Goal: Task Accomplishment & Management: Use online tool/utility

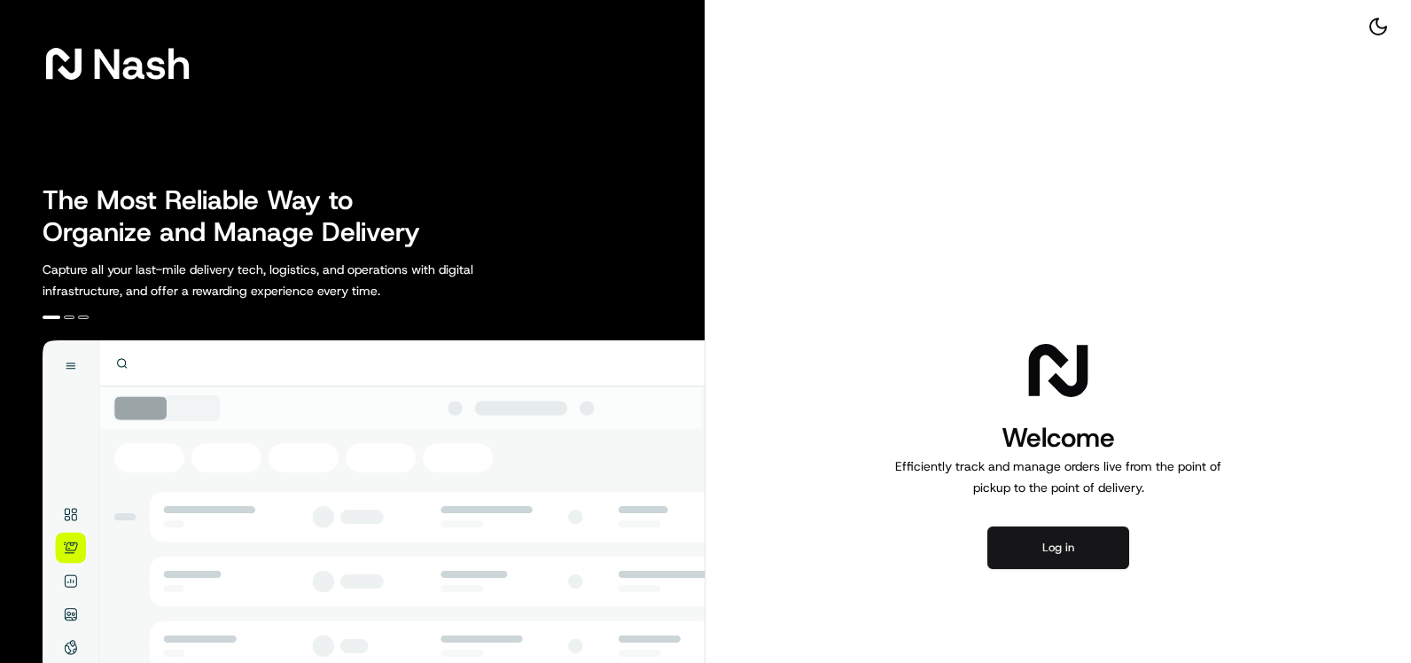
click at [1052, 546] on button "Log in" at bounding box center [1058, 547] width 142 height 43
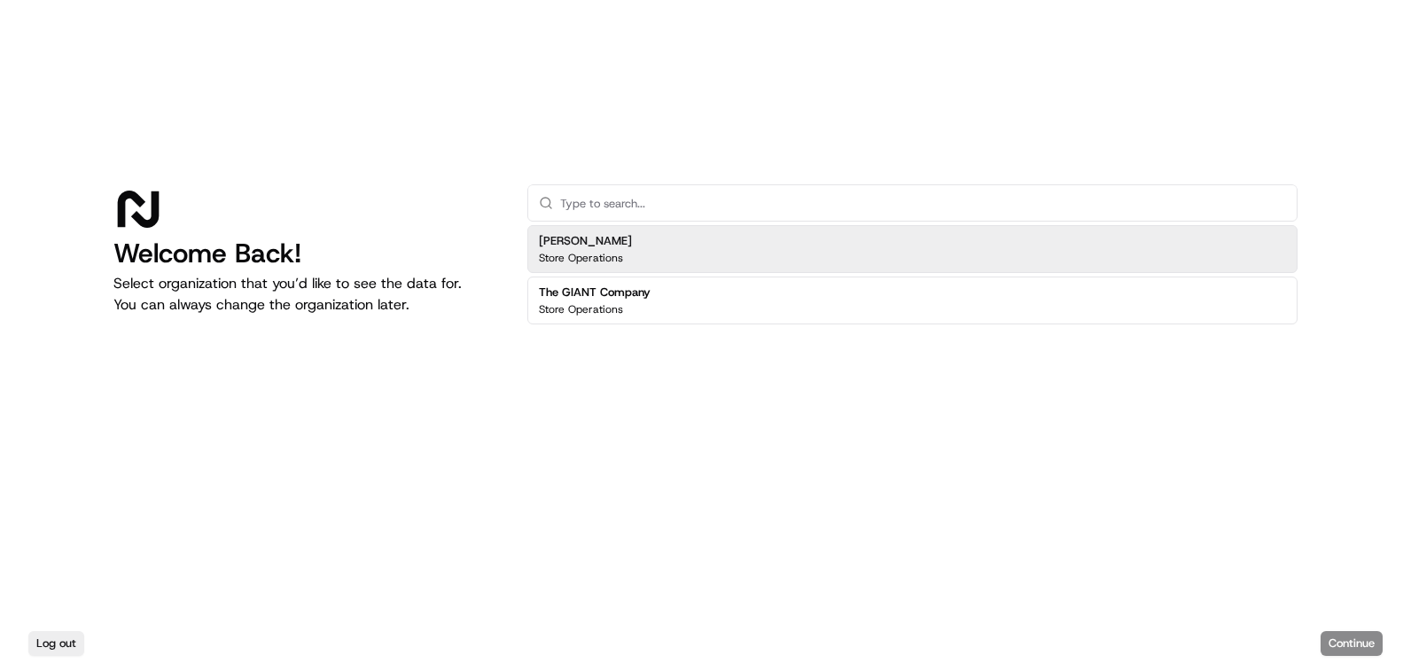
click at [622, 240] on div "[PERSON_NAME] Store Operations" at bounding box center [912, 249] width 770 height 48
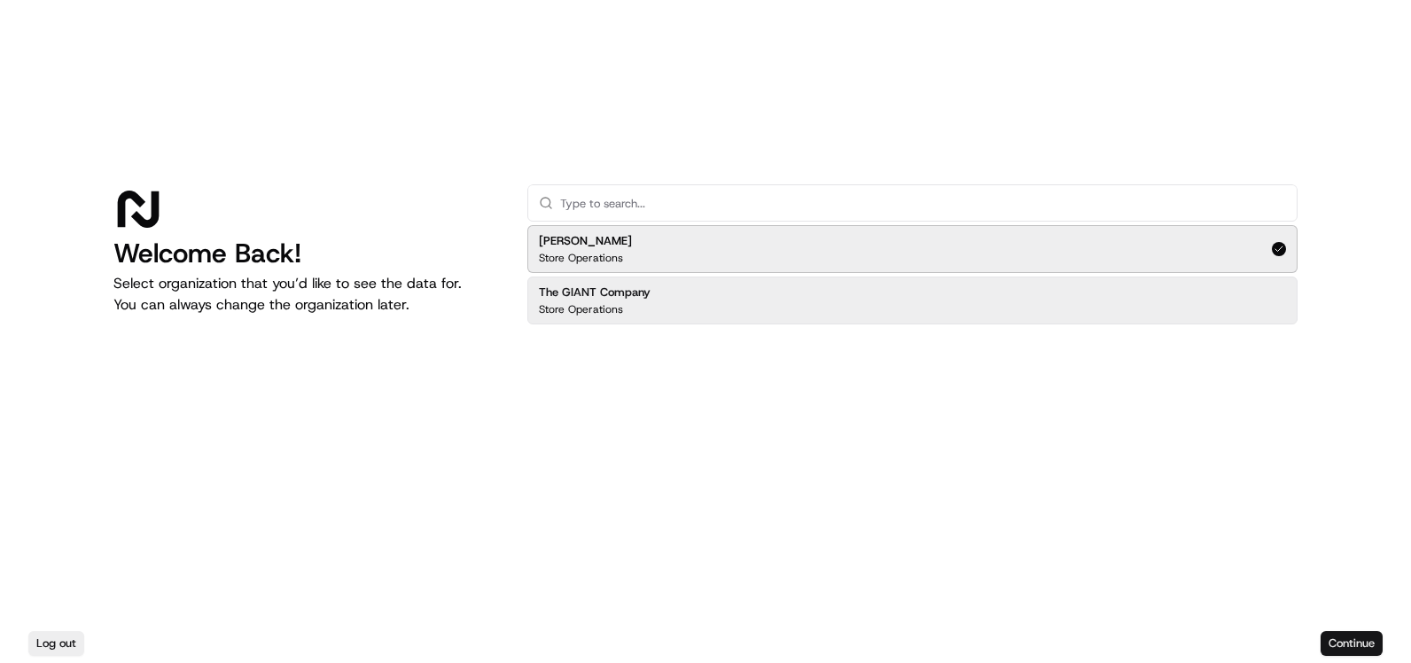
click at [1344, 634] on button "Continue" at bounding box center [1352, 643] width 62 height 25
